Goal: Transaction & Acquisition: Purchase product/service

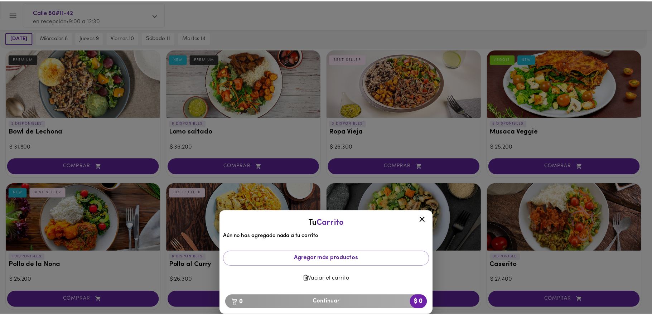
scroll to position [48, 0]
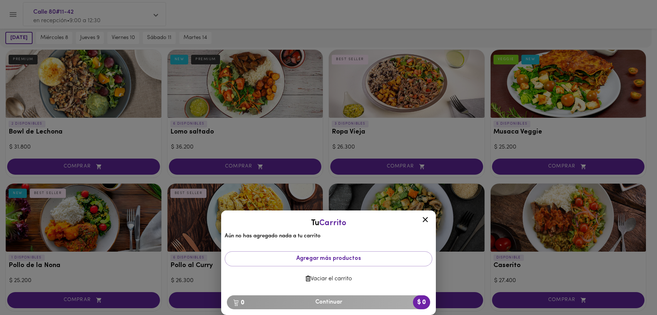
click at [424, 219] on icon at bounding box center [425, 219] width 9 height 9
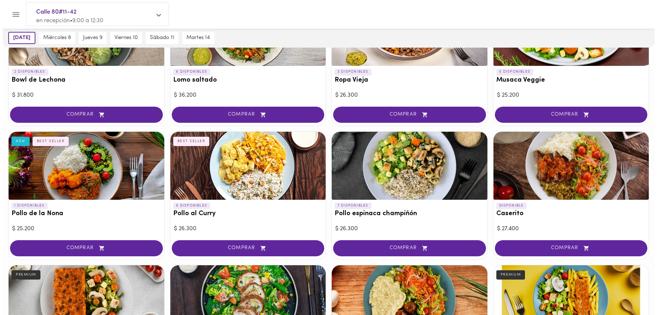
scroll to position [212, 0]
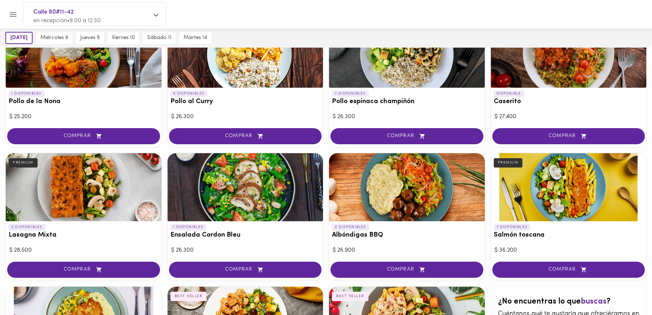
click at [540, 196] on div at bounding box center [569, 187] width 156 height 68
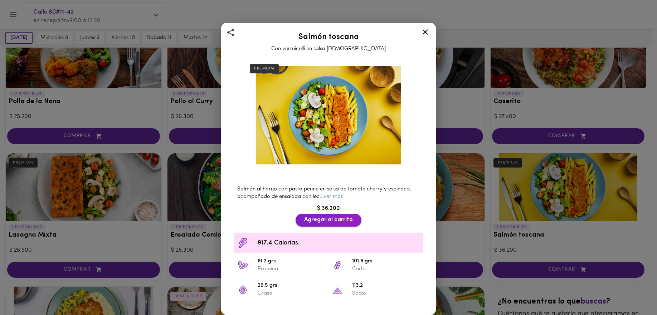
click at [309, 217] on span "Agregar al carrito" at bounding box center [328, 220] width 49 height 7
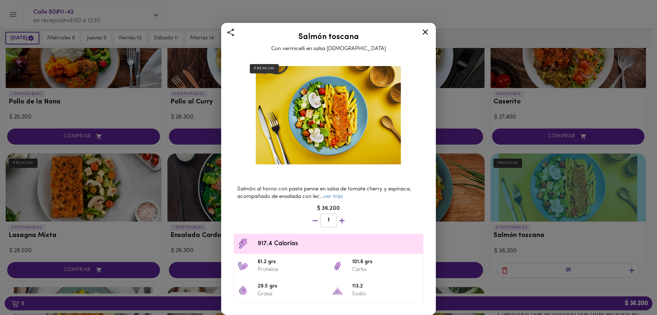
scroll to position [213, 0]
click at [484, 303] on div "Salmón toscana Con vermicelli en salsa [DEMOGRAPHIC_DATA] PREMIUM Salmón al hor…" at bounding box center [328, 157] width 657 height 315
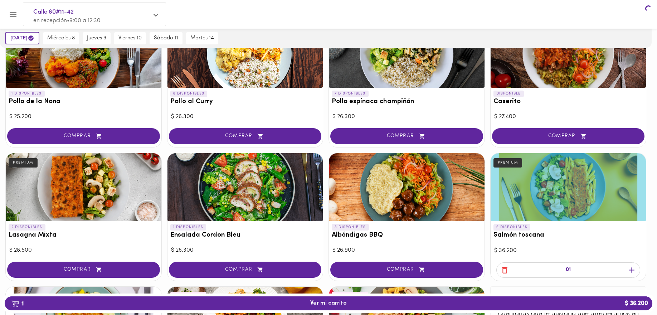
scroll to position [212, 0]
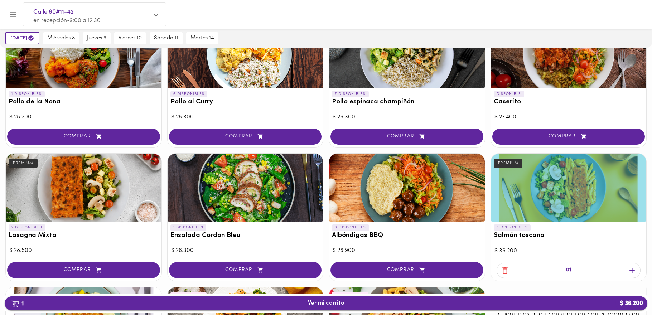
click at [392, 299] on button "1 Ver mi carrito $ 36.200" at bounding box center [326, 303] width 643 height 14
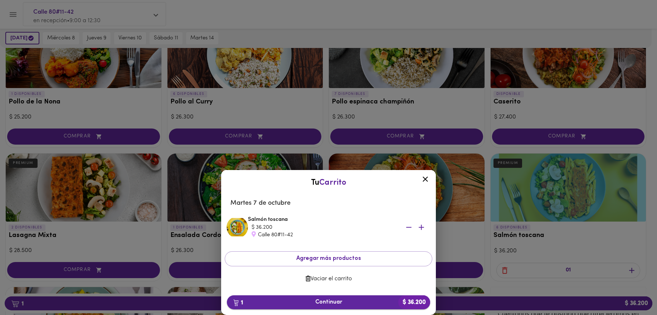
click at [358, 308] on button "1 Continuar $ 36.200" at bounding box center [328, 302] width 203 height 14
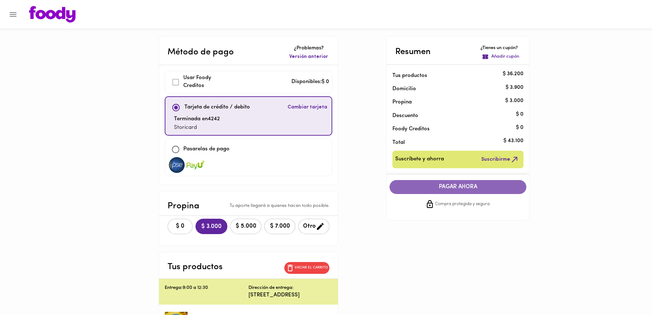
click at [460, 185] on span "PAGAR AHORA" at bounding box center [458, 187] width 122 height 7
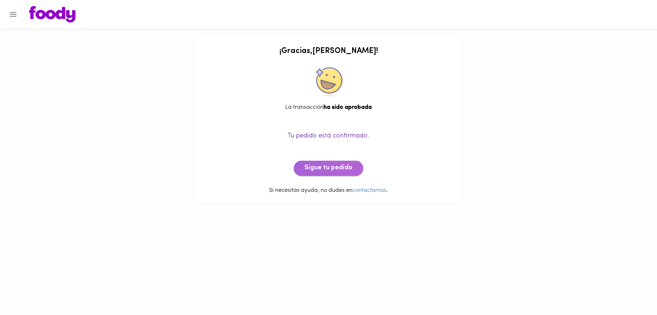
click at [329, 170] on span "Sigue tu pedido" at bounding box center [329, 168] width 48 height 8
